Goal: Transaction & Acquisition: Purchase product/service

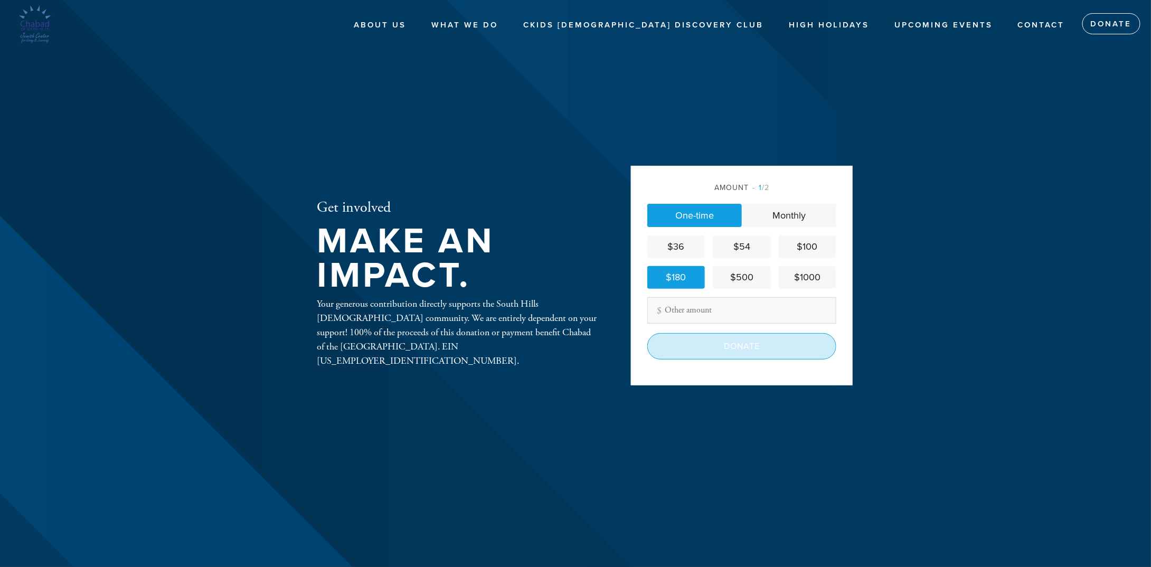
click at [738, 346] on input "Donate" at bounding box center [741, 346] width 189 height 26
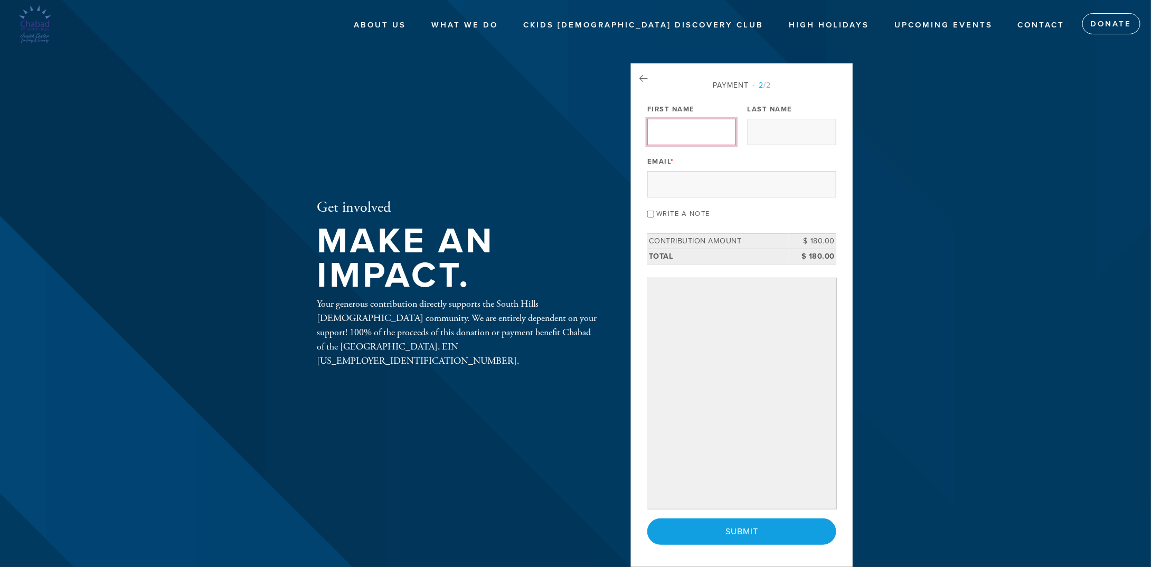
click at [666, 126] on input "First Name" at bounding box center [691, 132] width 89 height 26
type input "Avi"
type input "Shimshi"
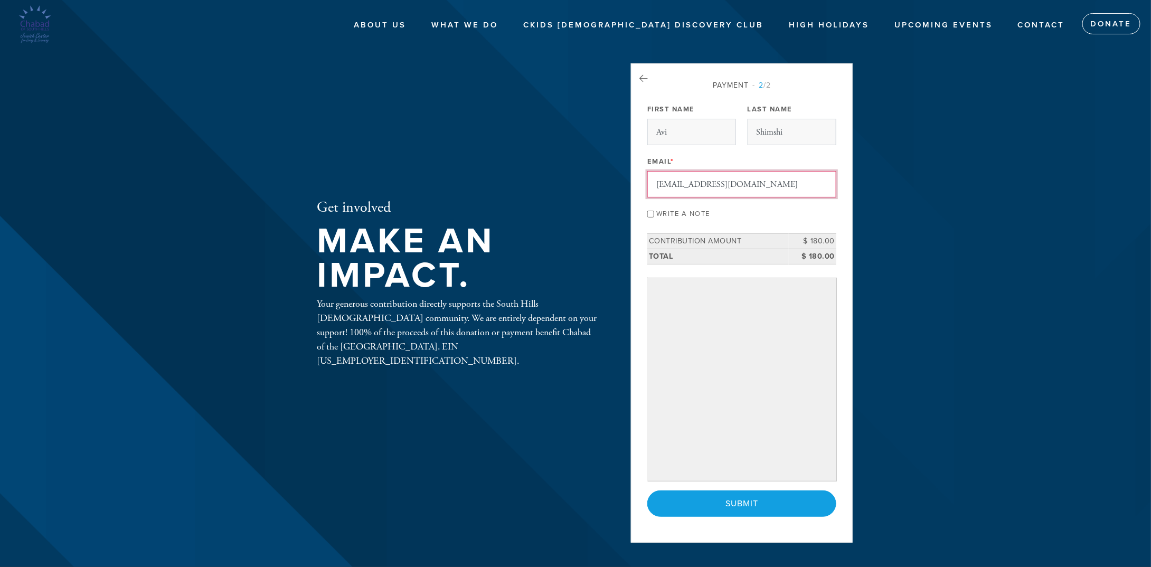
click at [755, 180] on input "Avi.Shimshi@hotmail.com" at bounding box center [741, 184] width 189 height 26
click at [686, 183] on input "shimshi.mor10@gmail.com" at bounding box center [741, 184] width 189 height 26
click at [684, 183] on input "shimshi.mor10@gmail.com" at bounding box center [741, 184] width 189 height 26
drag, startPoint x: 683, startPoint y: 183, endPoint x: 704, endPoint y: 181, distance: 20.7
click at [704, 181] on input "shimshi.mor10@gmail.com" at bounding box center [741, 184] width 189 height 26
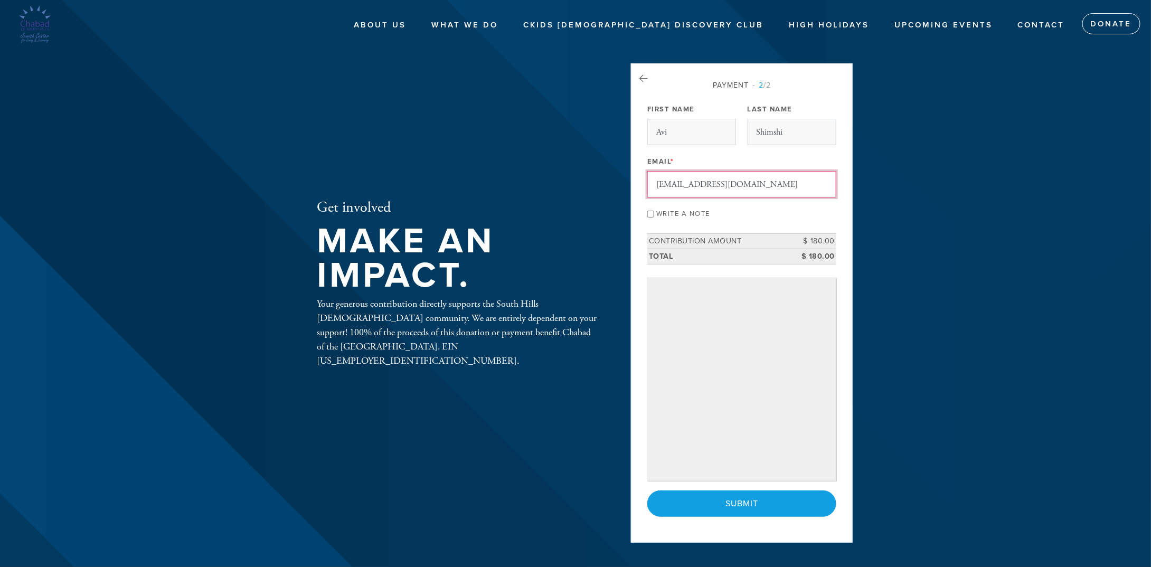
type input "shimshi.d@gmail.com"
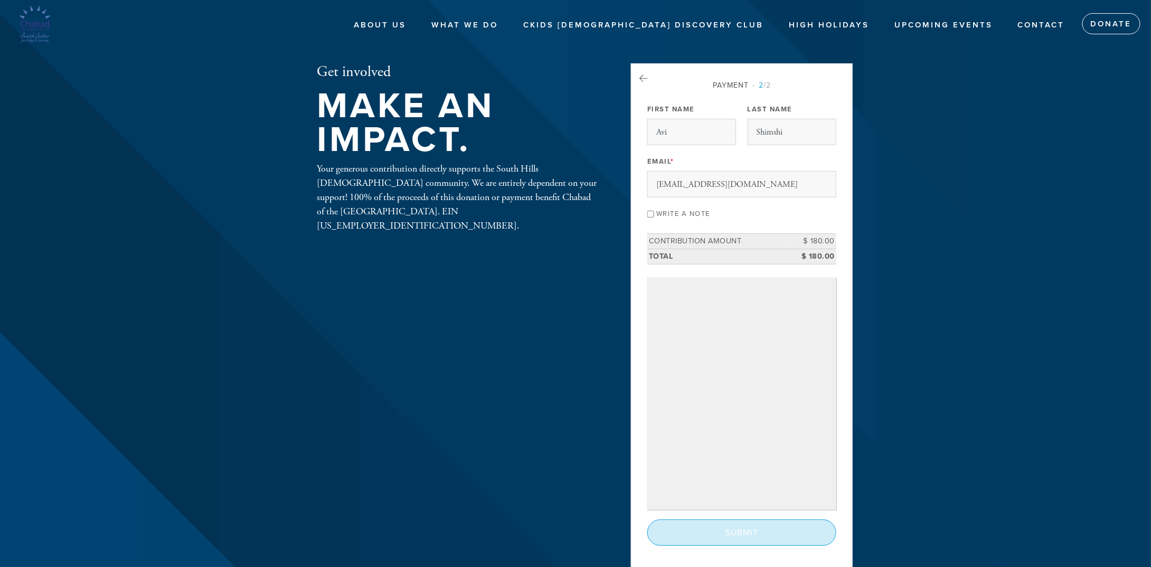
click at [734, 533] on input "Submit" at bounding box center [741, 533] width 189 height 26
